Goal: Information Seeking & Learning: Find specific fact

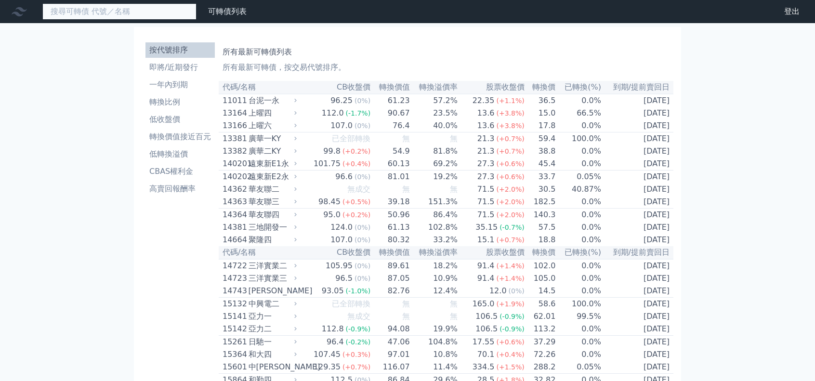
click at [107, 13] on input at bounding box center [119, 11] width 154 height 16
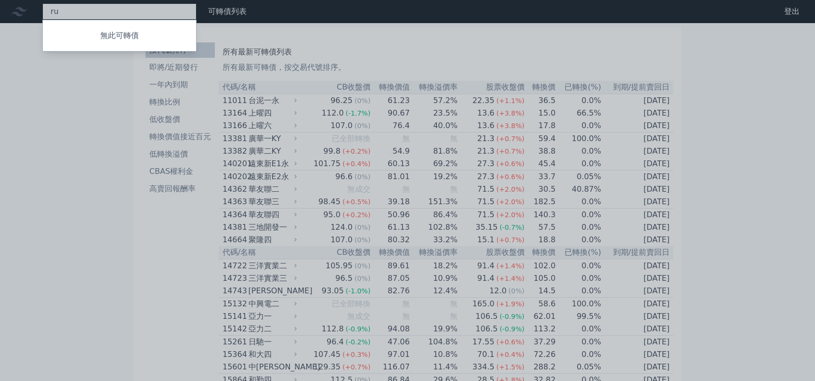
type input "r"
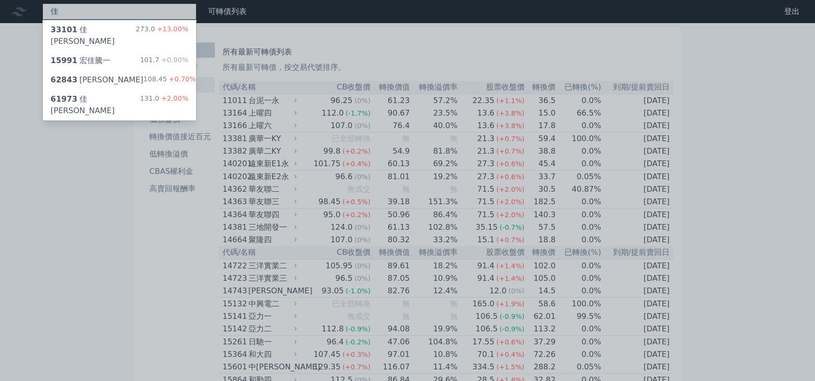
type input "佳"
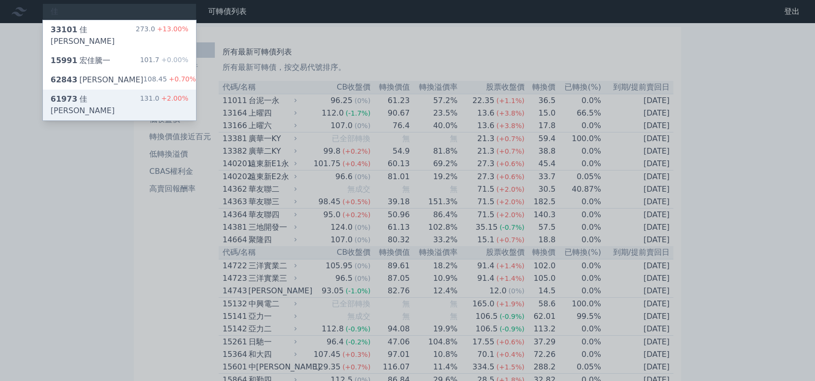
click at [146, 93] on div "131.0 +2.00%" at bounding box center [164, 104] width 48 height 23
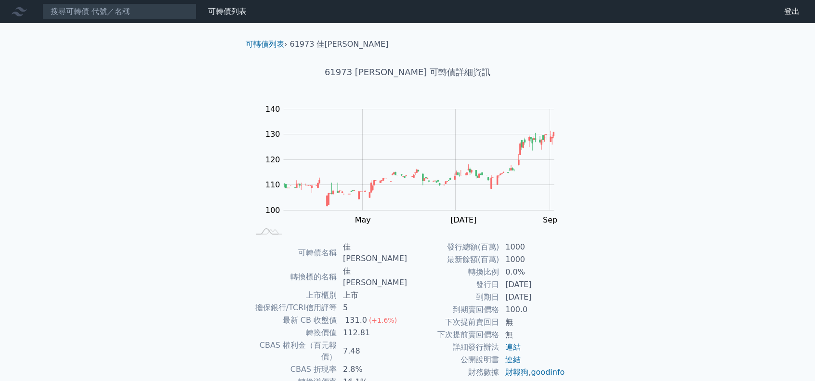
scroll to position [48, 0]
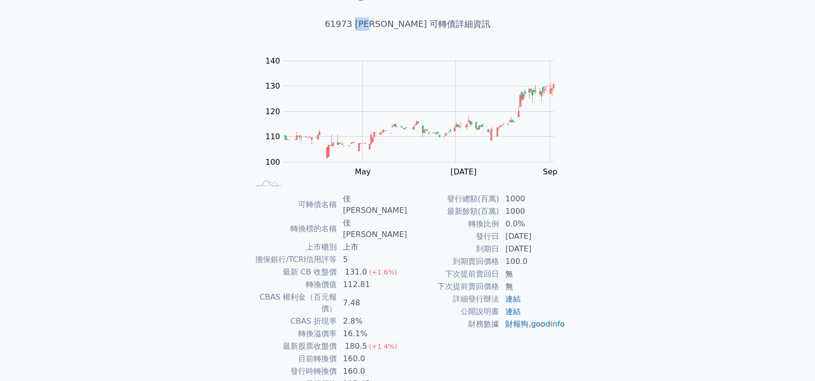
drag, startPoint x: 373, startPoint y: 24, endPoint x: 395, endPoint y: 25, distance: 22.6
click at [395, 25] on h1 "61973 [PERSON_NAME] 可轉債詳細資訊" at bounding box center [407, 23] width 339 height 13
copy h1 "佳[PERSON_NAME]"
